Goal: Feedback & Contribution: Submit feedback/report problem

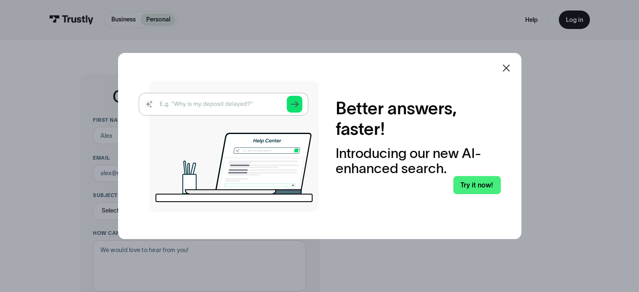
click at [509, 66] on icon at bounding box center [506, 68] width 10 height 10
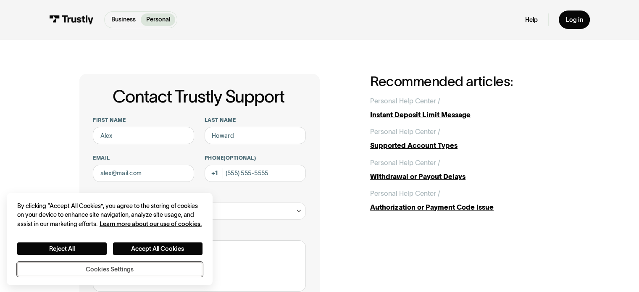
click at [116, 266] on button "Cookies Settings" at bounding box center [109, 269] width 185 height 15
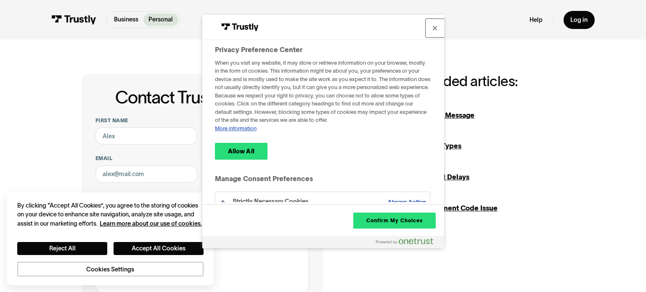
click at [434, 30] on button "Close" at bounding box center [434, 28] width 18 height 18
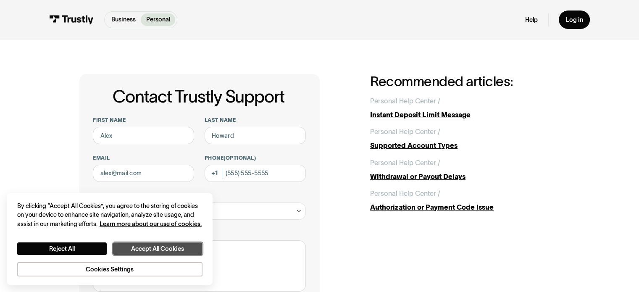
click at [152, 246] on button "Accept All Cookies" at bounding box center [158, 249] width 90 height 13
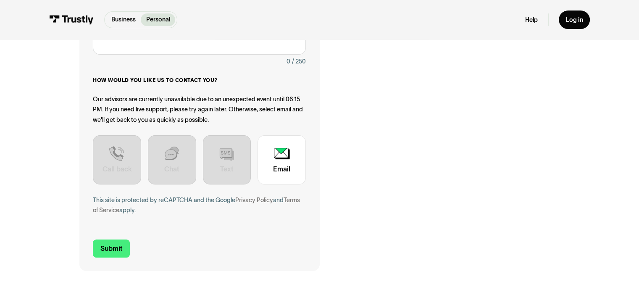
scroll to position [238, 0]
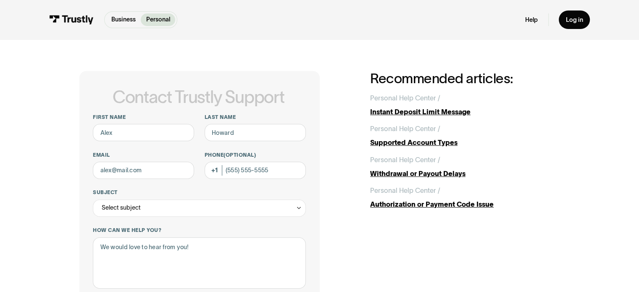
scroll to position [3, 0]
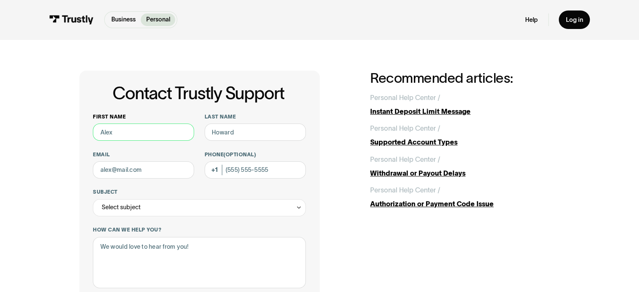
click at [163, 129] on input "First name" at bounding box center [143, 132] width 101 height 17
click at [141, 130] on input "First name" at bounding box center [143, 132] width 101 height 17
paste input "[PERSON_NAME]"
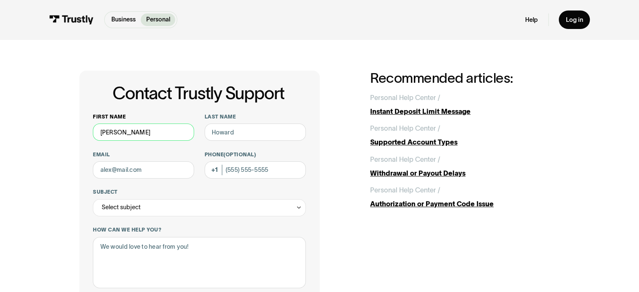
click at [134, 131] on input "[PERSON_NAME]" at bounding box center [143, 132] width 101 height 17
type input "[PERSON_NAME]"
click at [253, 129] on input "Last name" at bounding box center [255, 132] width 101 height 17
paste input "[PERSON_NAME]"
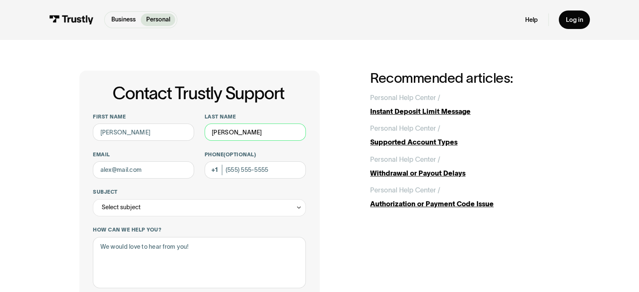
type input "[PERSON_NAME]"
click at [134, 166] on input "Email" at bounding box center [143, 169] width 101 height 17
paste input "[PERSON_NAME][EMAIL_ADDRESS][PERSON_NAME][DOMAIN_NAME]"
type input "[PERSON_NAME][EMAIL_ADDRESS][PERSON_NAME][DOMAIN_NAME]"
click at [262, 165] on input "Phone (Optional)" at bounding box center [255, 169] width 101 height 17
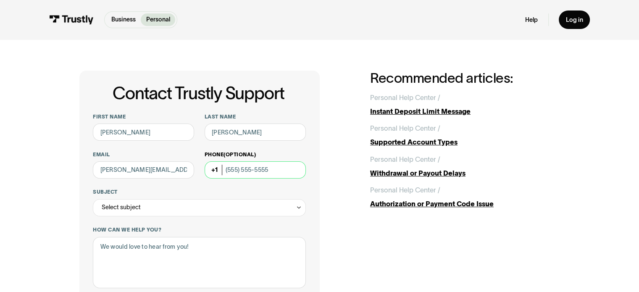
type input "(079) 763-1602"
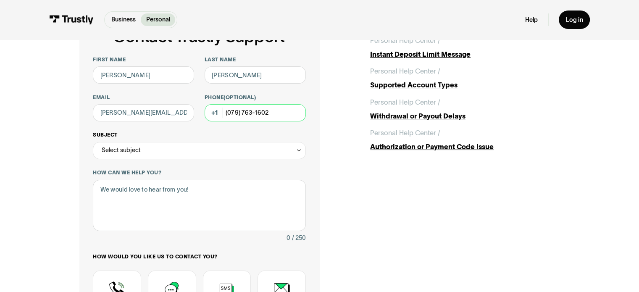
scroll to position [63, 0]
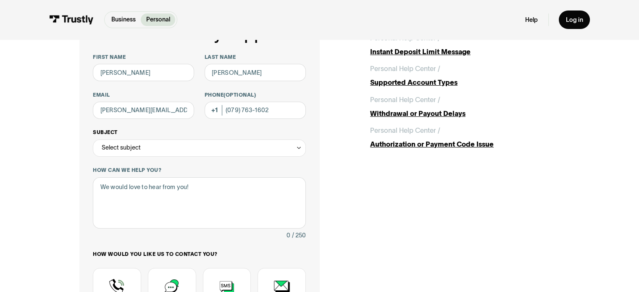
click at [240, 148] on div "Select subject" at bounding box center [199, 148] width 213 height 17
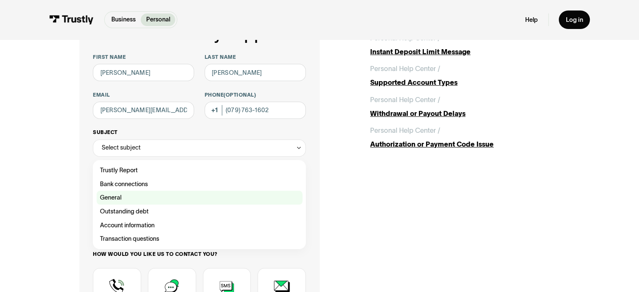
click at [183, 195] on div "Contact Trustly Support" at bounding box center [200, 198] width 206 height 14
type input "*******"
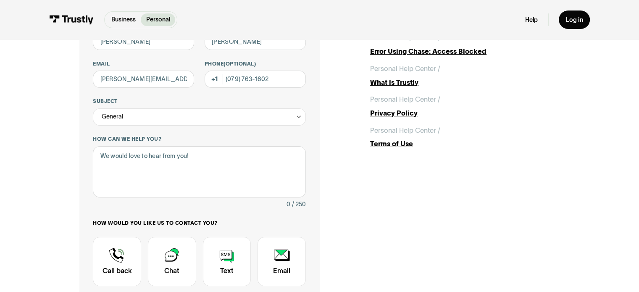
scroll to position [96, 0]
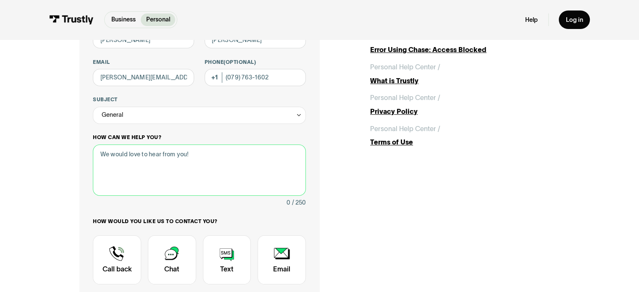
click at [217, 163] on textarea "How can we help you?" at bounding box center [199, 171] width 213 height 52
type textarea "sf test"
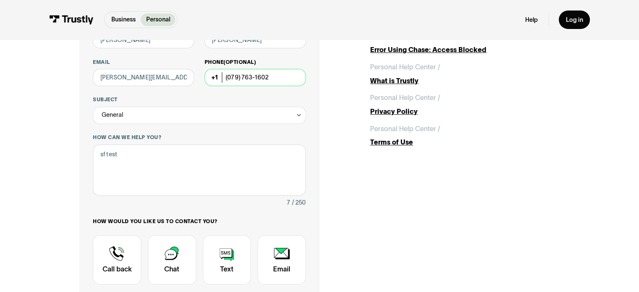
click at [276, 83] on input "(079) 763-1602" at bounding box center [255, 77] width 101 height 17
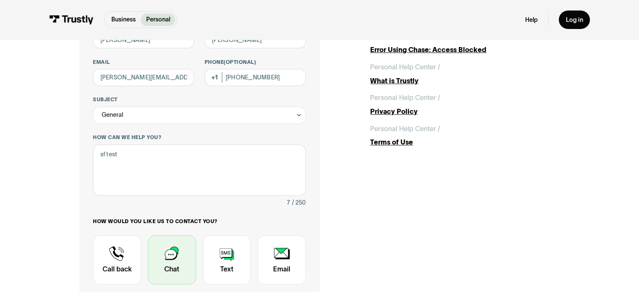
click at [175, 261] on div "Contact Trustly Support" at bounding box center [172, 260] width 48 height 50
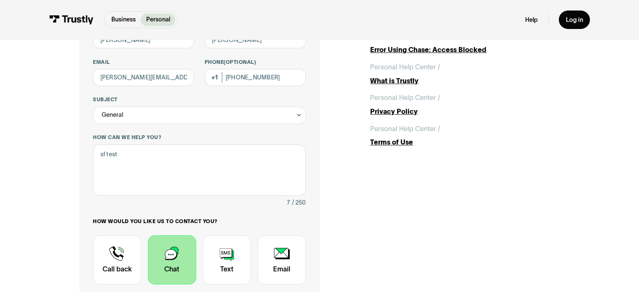
click at [171, 253] on div "Contact Trustly Support" at bounding box center [172, 260] width 48 height 50
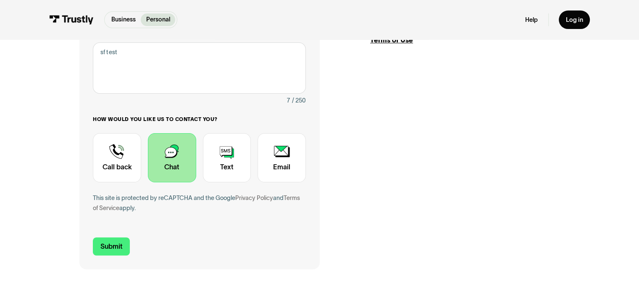
scroll to position [198, 0]
click at [113, 249] on input "Submit" at bounding box center [111, 246] width 37 height 18
type input "[PHONE_NUMBER]"
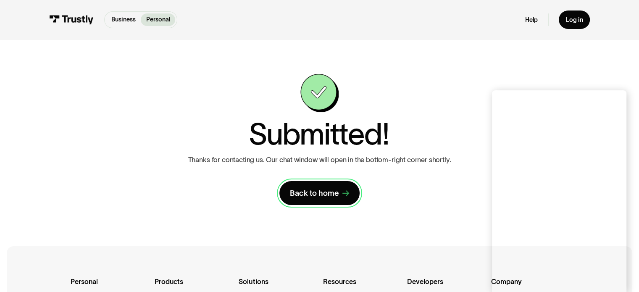
click at [327, 201] on link "Back to home" at bounding box center [320, 193] width 80 height 24
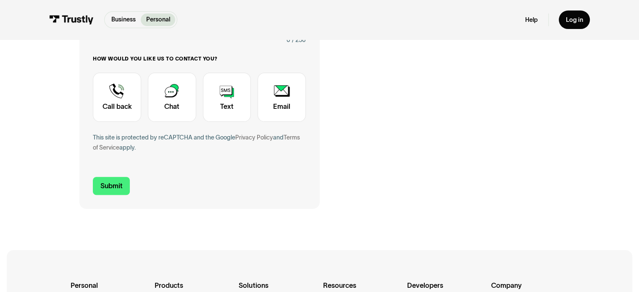
scroll to position [257, 0]
